Goal: Task Accomplishment & Management: Complete application form

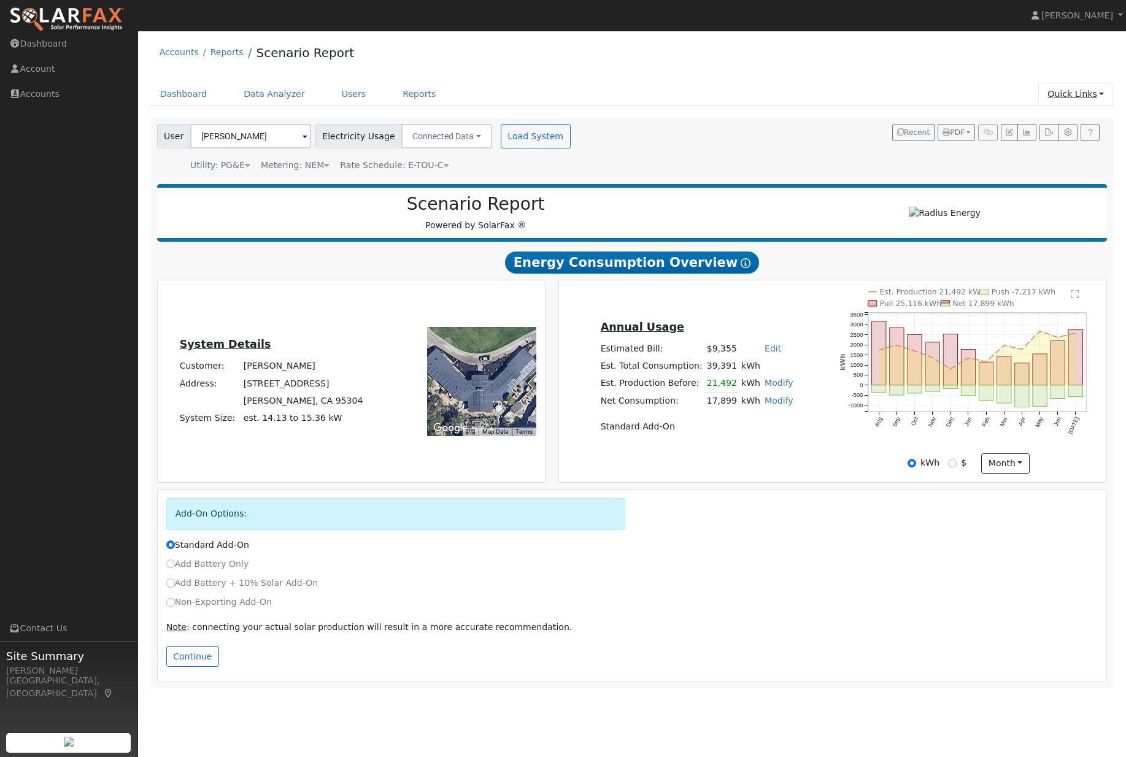
click at [1085, 88] on link "Quick Links" at bounding box center [1076, 94] width 75 height 23
click at [1051, 121] on link "Quick Add" at bounding box center [1051, 121] width 125 height 17
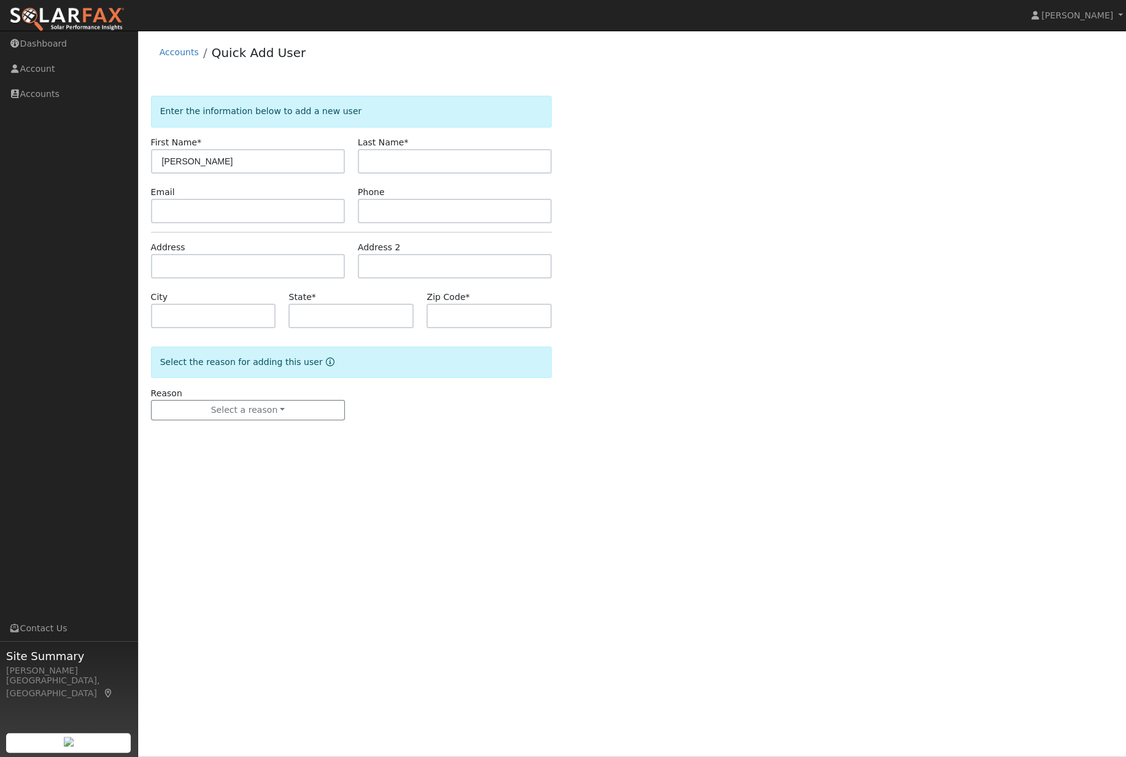
type input "[PERSON_NAME]"
click at [799, 207] on div "Enter the information below to add a new user First Name * [PERSON_NAME] Last N…" at bounding box center [632, 270] width 963 height 349
click at [249, 276] on input "text" at bounding box center [248, 266] width 194 height 25
click at [889, 226] on div "Enter the information below to add a new user First Name * Louis Last Name * Lo…" at bounding box center [632, 270] width 963 height 349
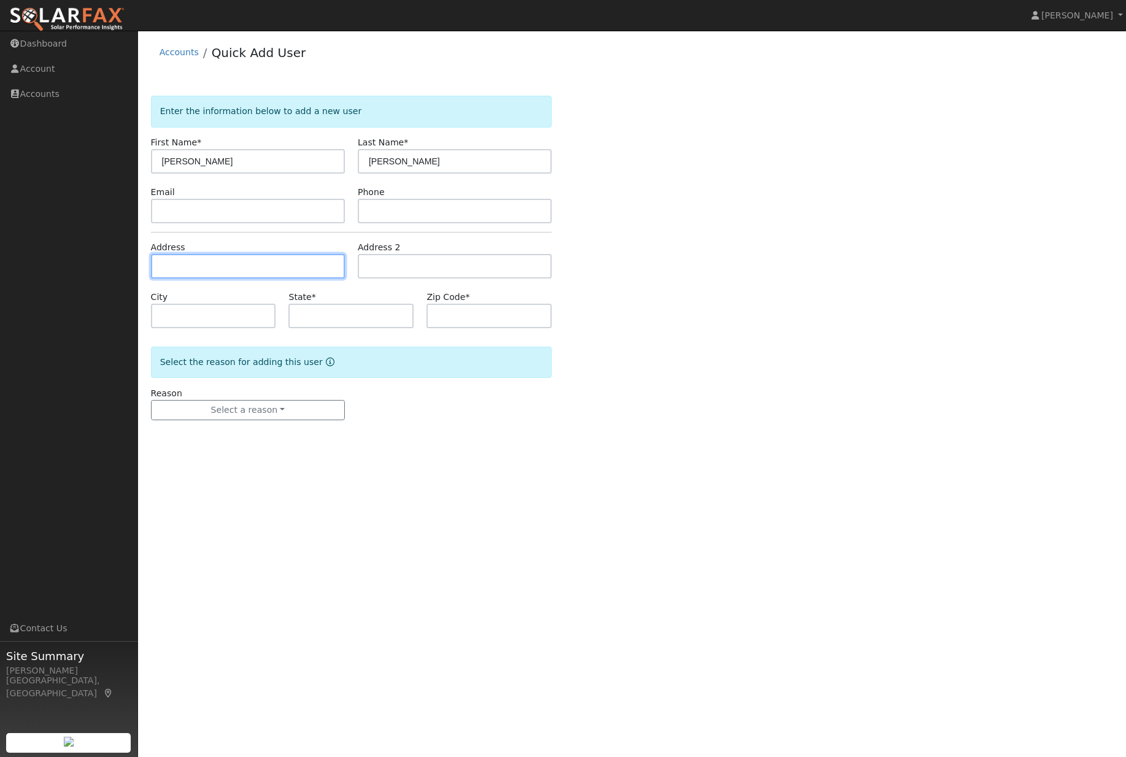
click at [247, 266] on input "text" at bounding box center [248, 266] width 194 height 25
paste input "1126 VIA ESPERANZA"
type input "1126 Vía Esperanza"
type input "San Dimas"
type input "CA"
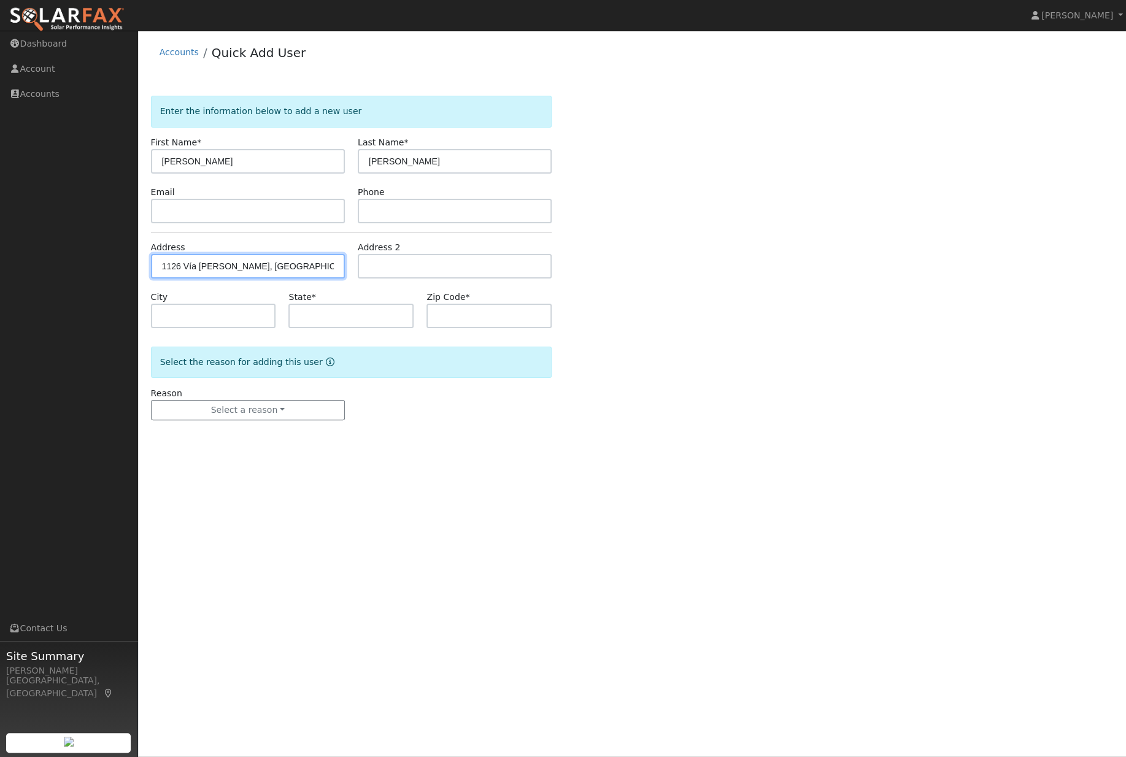
type input "91773"
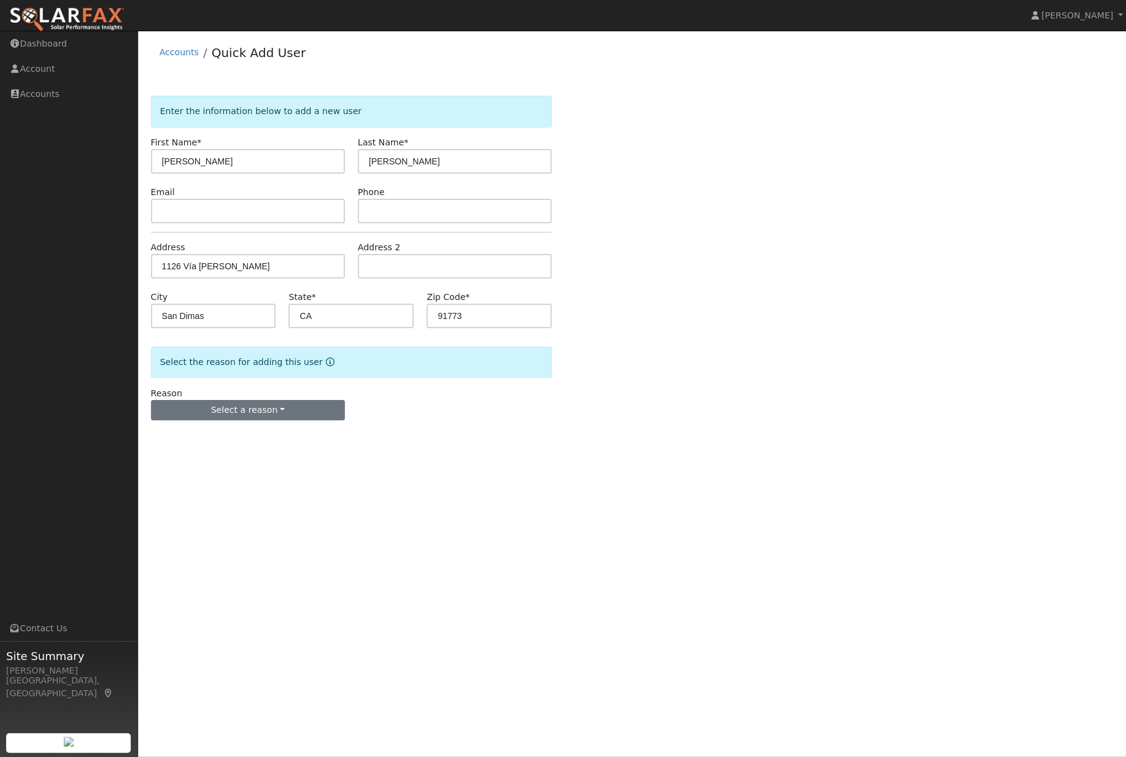
click at [293, 421] on button "Select a reason" at bounding box center [248, 410] width 194 height 21
click at [244, 445] on link "New lead" at bounding box center [220, 436] width 136 height 17
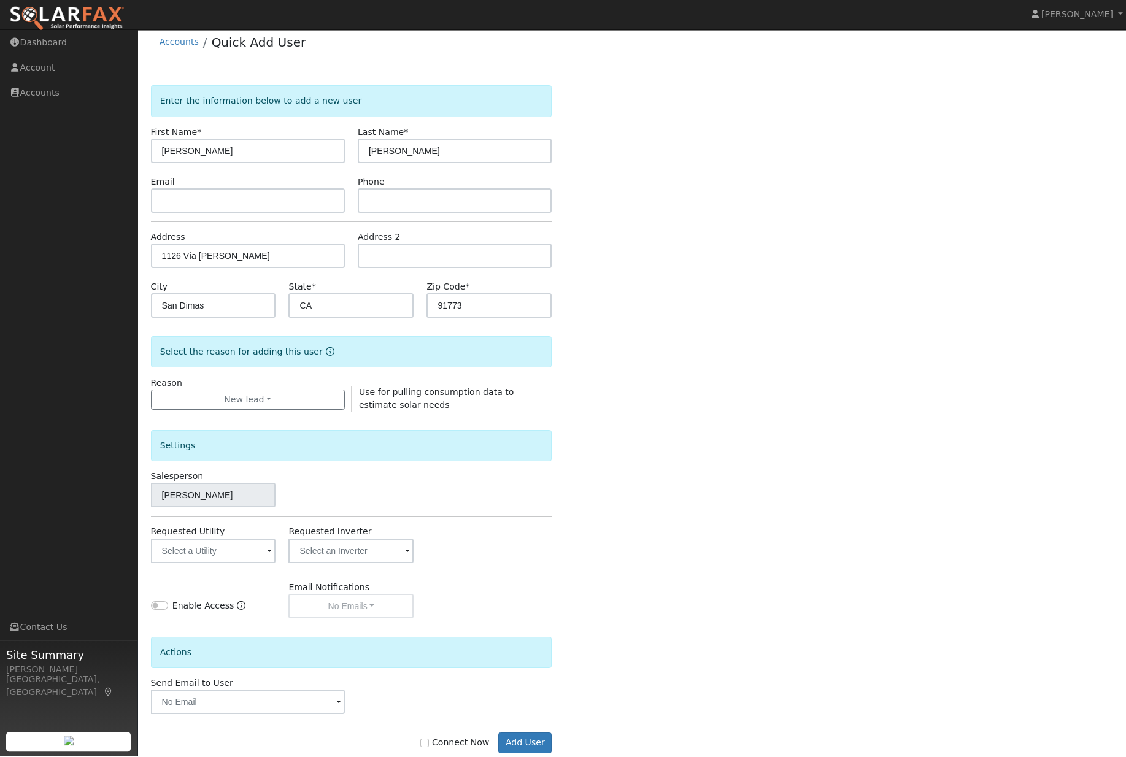
scroll to position [9, 0]
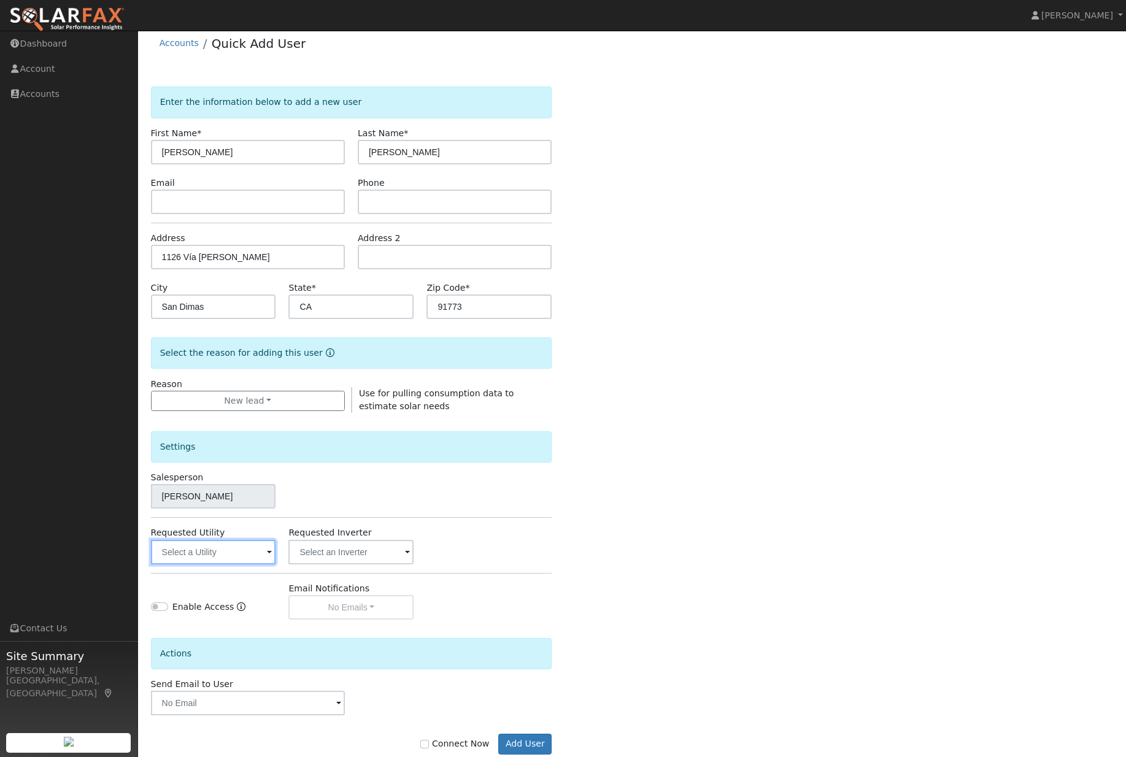
click at [222, 565] on input "text" at bounding box center [213, 552] width 125 height 25
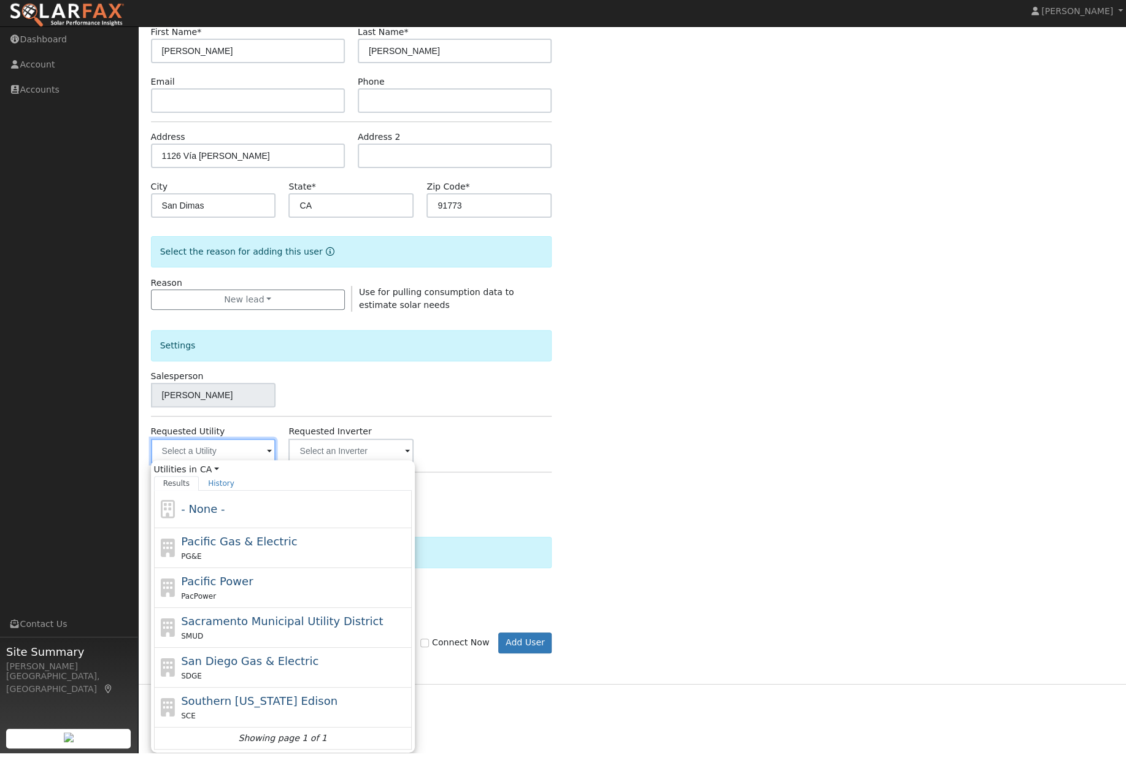
scroll to position [125, 0]
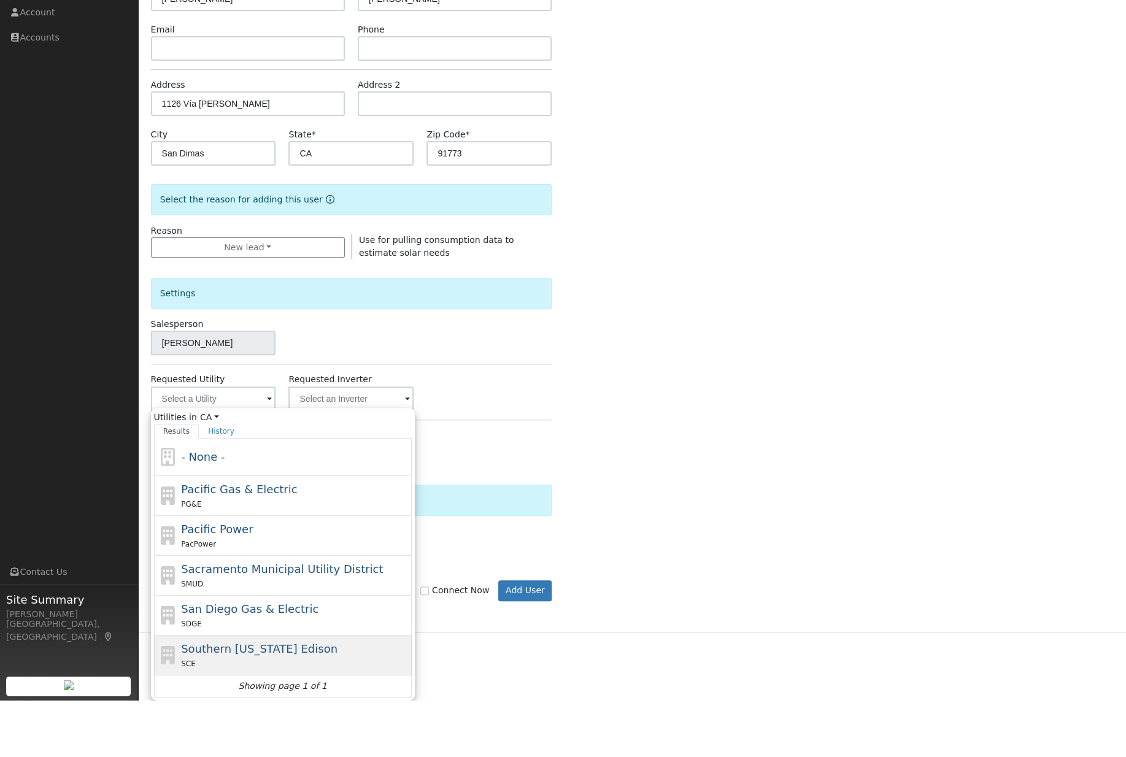
click at [301, 714] on div "SCE" at bounding box center [295, 720] width 228 height 13
type input "Southern California Edison"
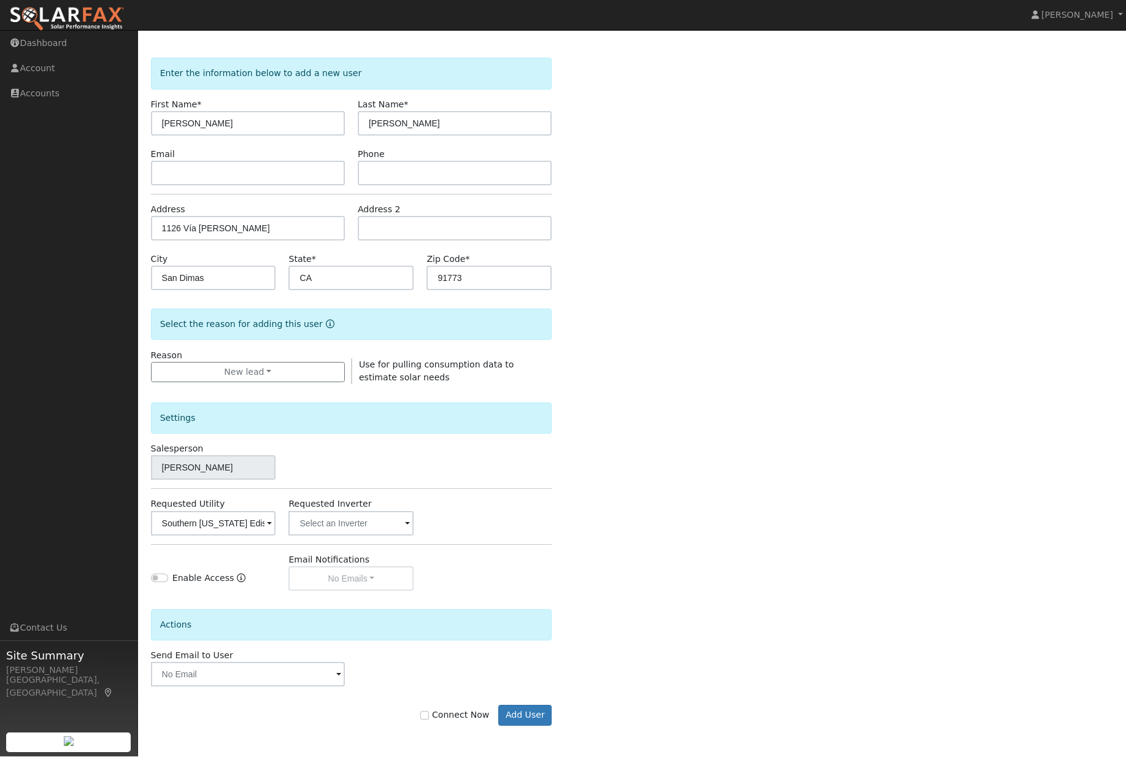
click at [438, 712] on label "Connect Now" at bounding box center [454, 716] width 69 height 13
click at [429, 712] on input "Connect Now" at bounding box center [424, 716] width 9 height 9
checkbox input "true"
click at [529, 719] on button "Add User" at bounding box center [524, 716] width 53 height 21
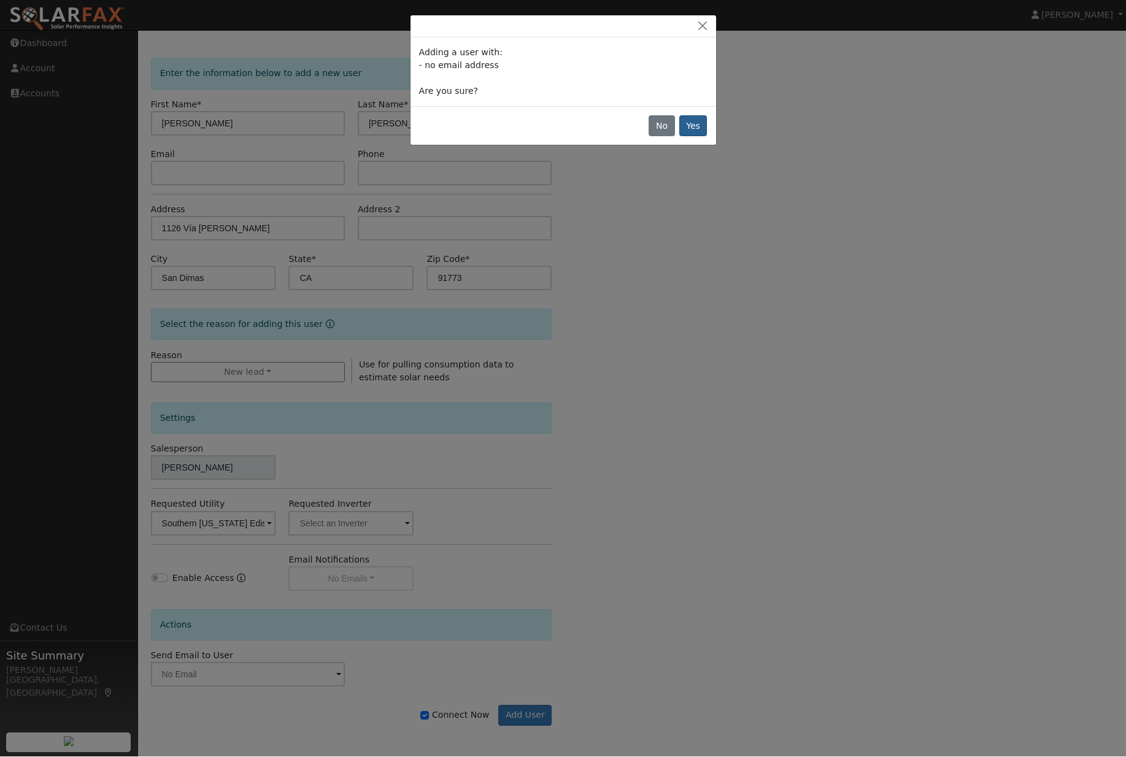
click at [687, 133] on button "Yes" at bounding box center [693, 126] width 28 height 21
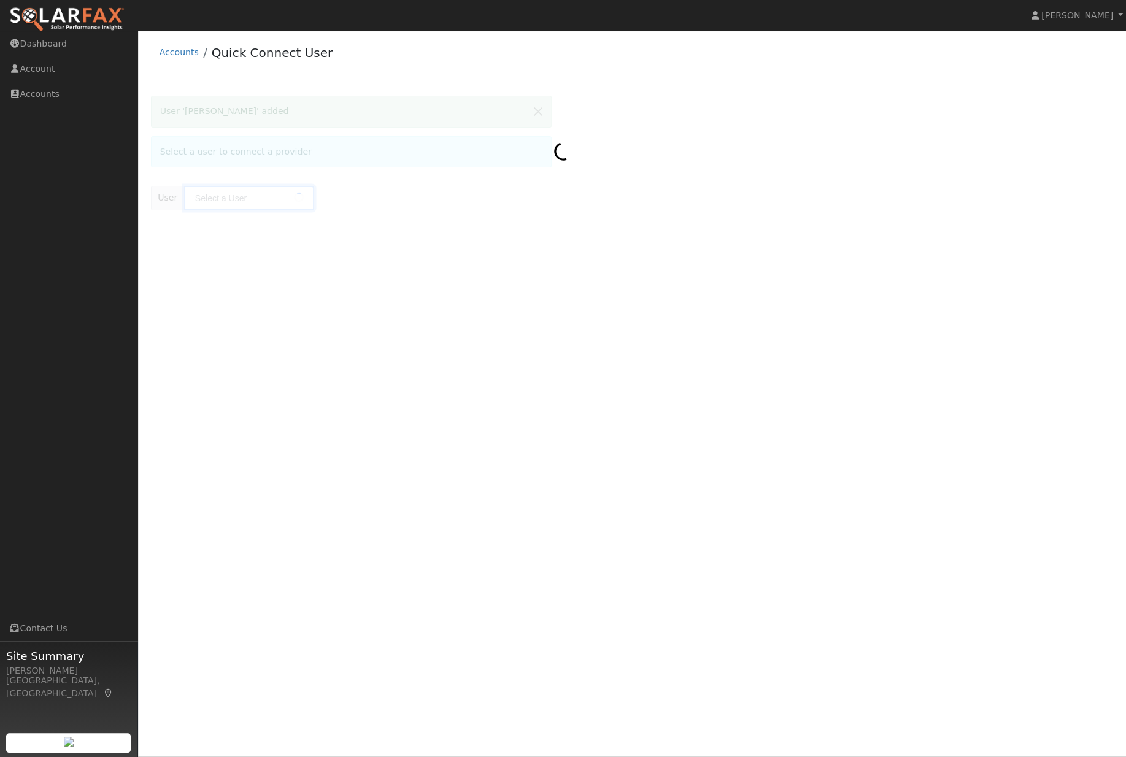
type input "[PERSON_NAME]"
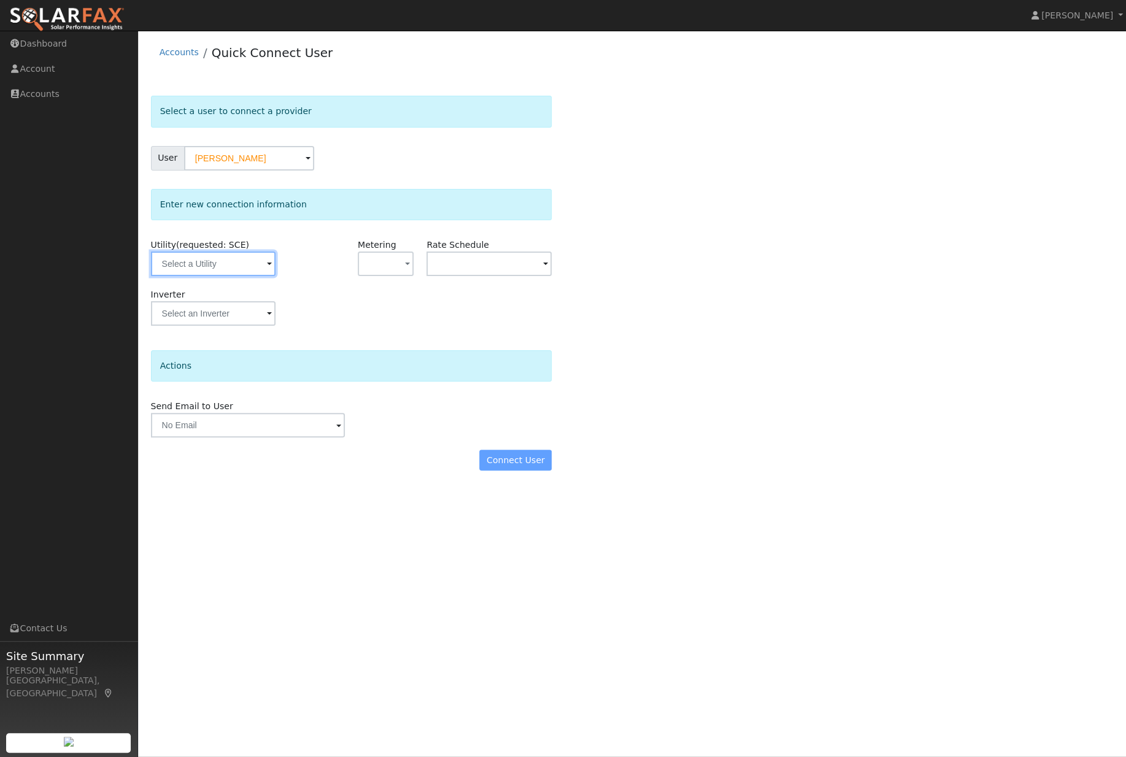
click at [204, 271] on input "text" at bounding box center [213, 264] width 125 height 25
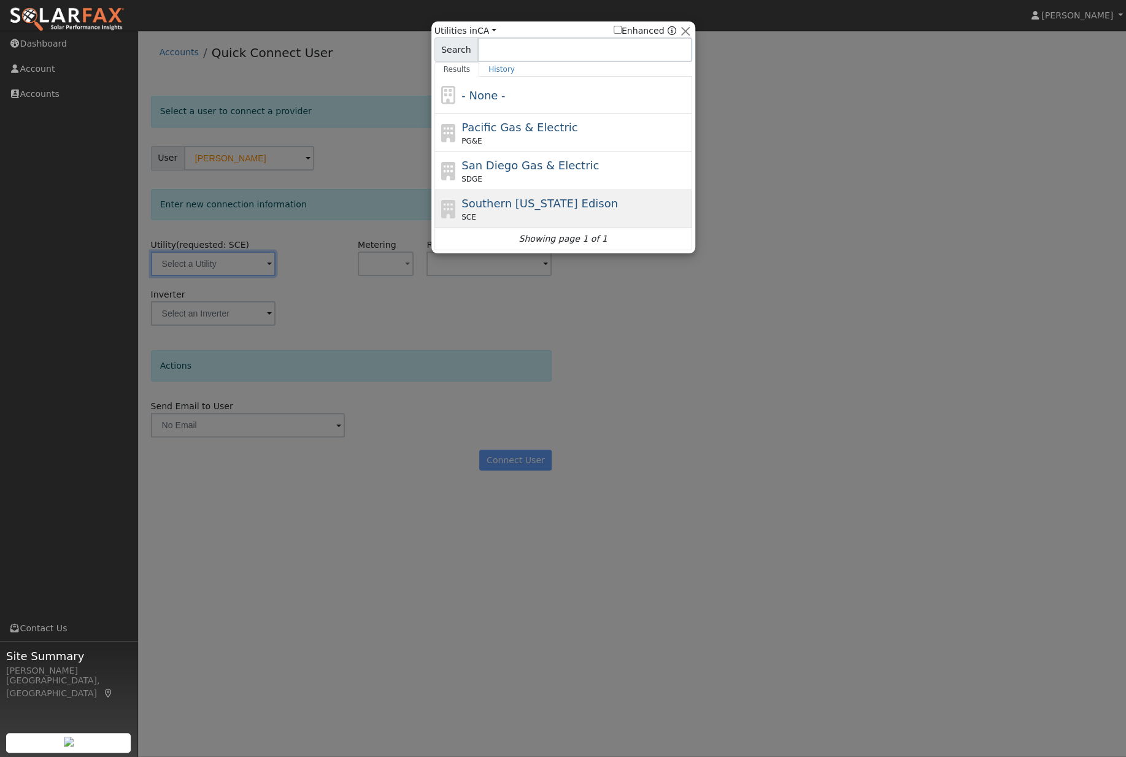
click at [582, 202] on span "Southern California Edison" at bounding box center [540, 203] width 157 height 13
type input "SCE"
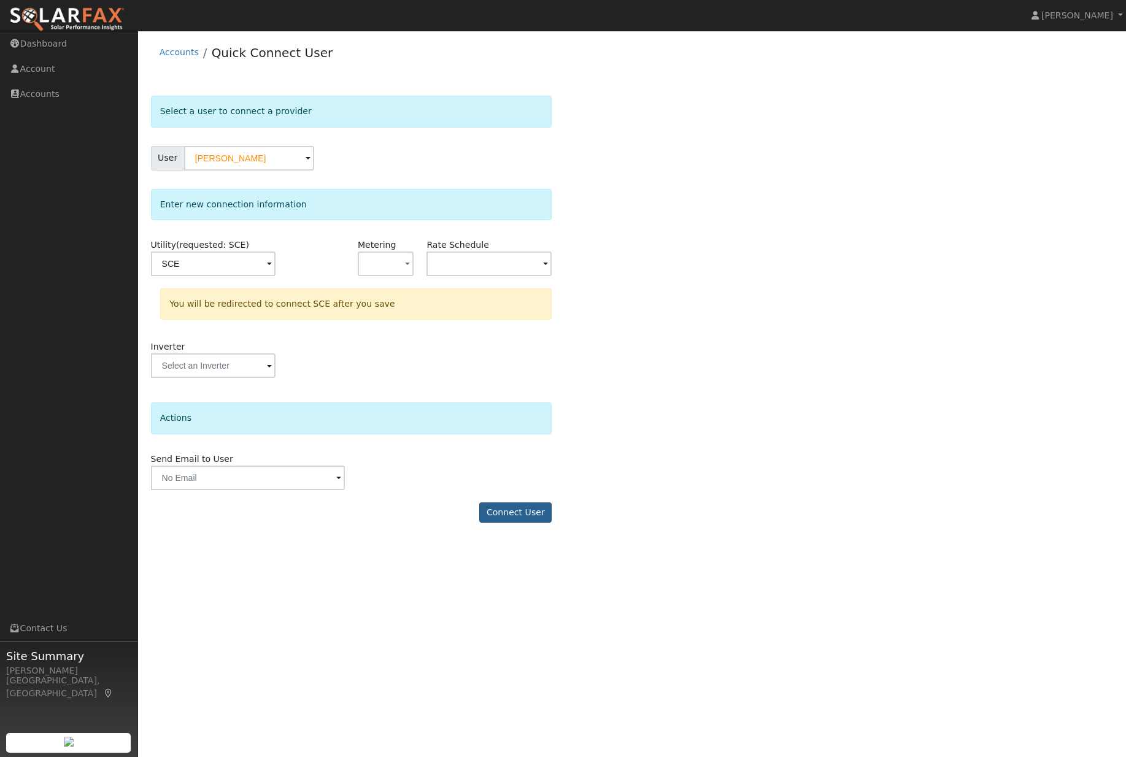
click at [520, 524] on button "Connect User" at bounding box center [515, 513] width 72 height 21
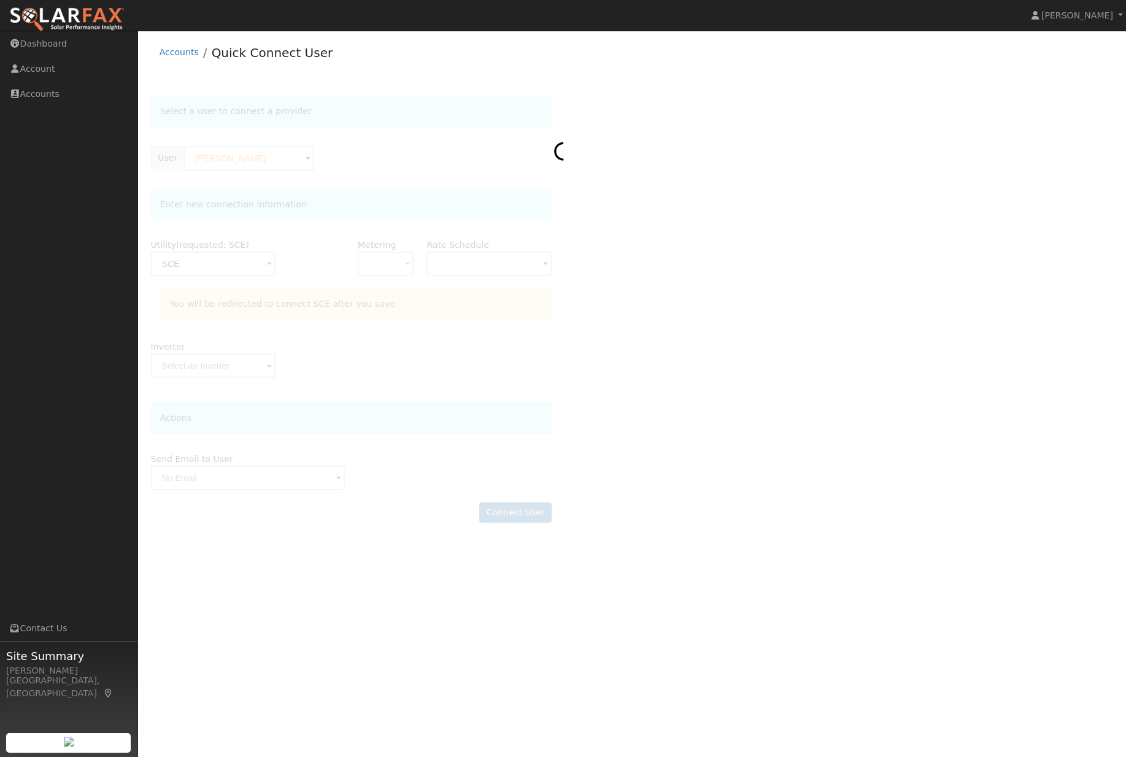
click at [681, 256] on div at bounding box center [632, 315] width 963 height 439
